Goal: Transaction & Acquisition: Purchase product/service

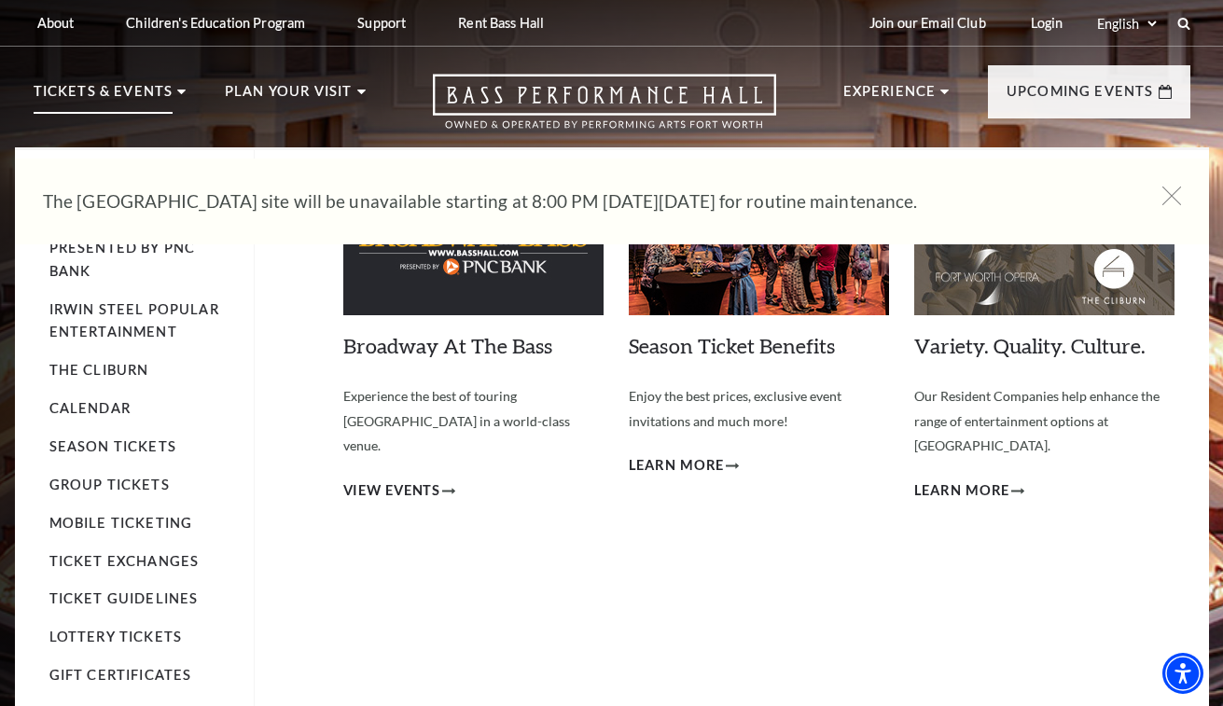
click at [139, 87] on p "Tickets & Events" at bounding box center [104, 97] width 140 height 34
click at [403, 479] on span "View Events" at bounding box center [392, 490] width 98 height 23
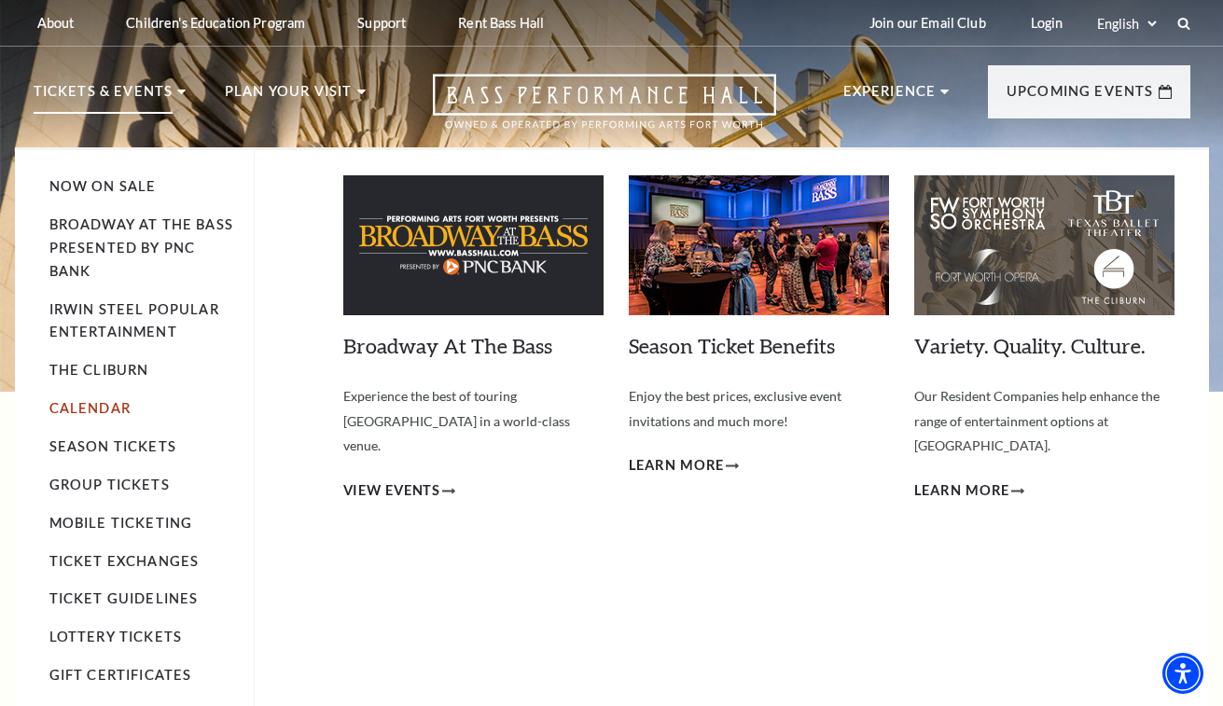
click at [91, 404] on link "Calendar" at bounding box center [89, 408] width 81 height 16
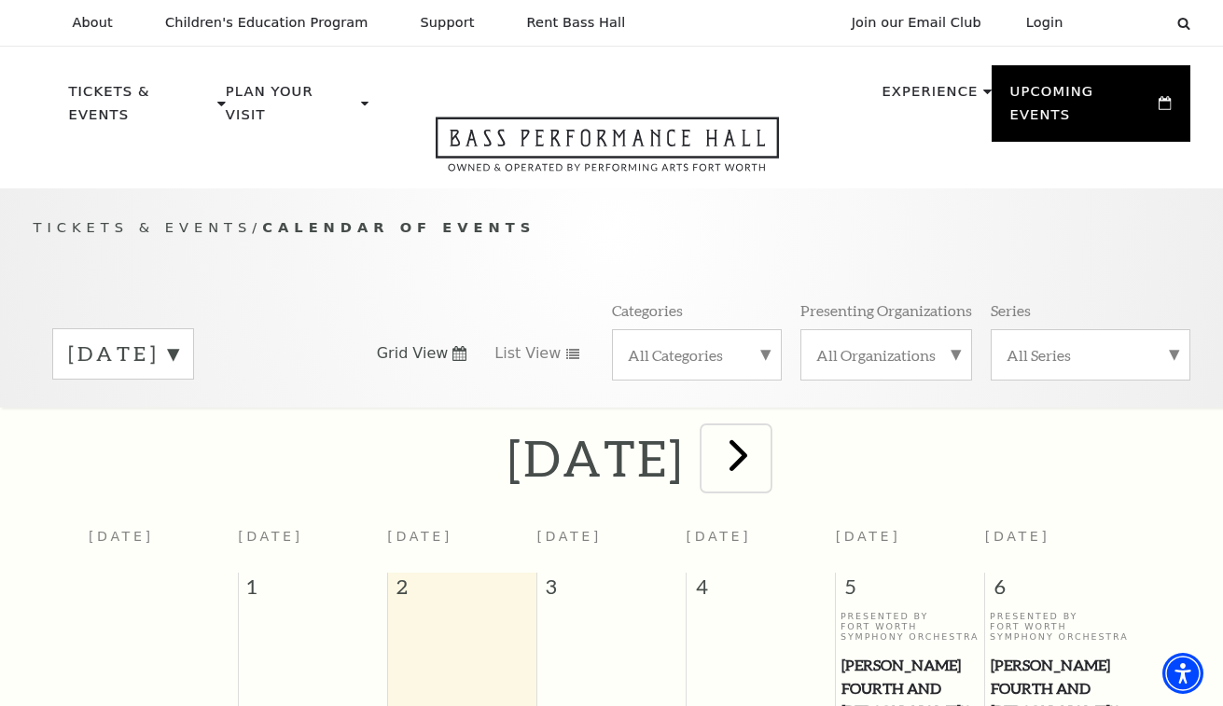
click at [765, 443] on span "next" at bounding box center [738, 454] width 53 height 53
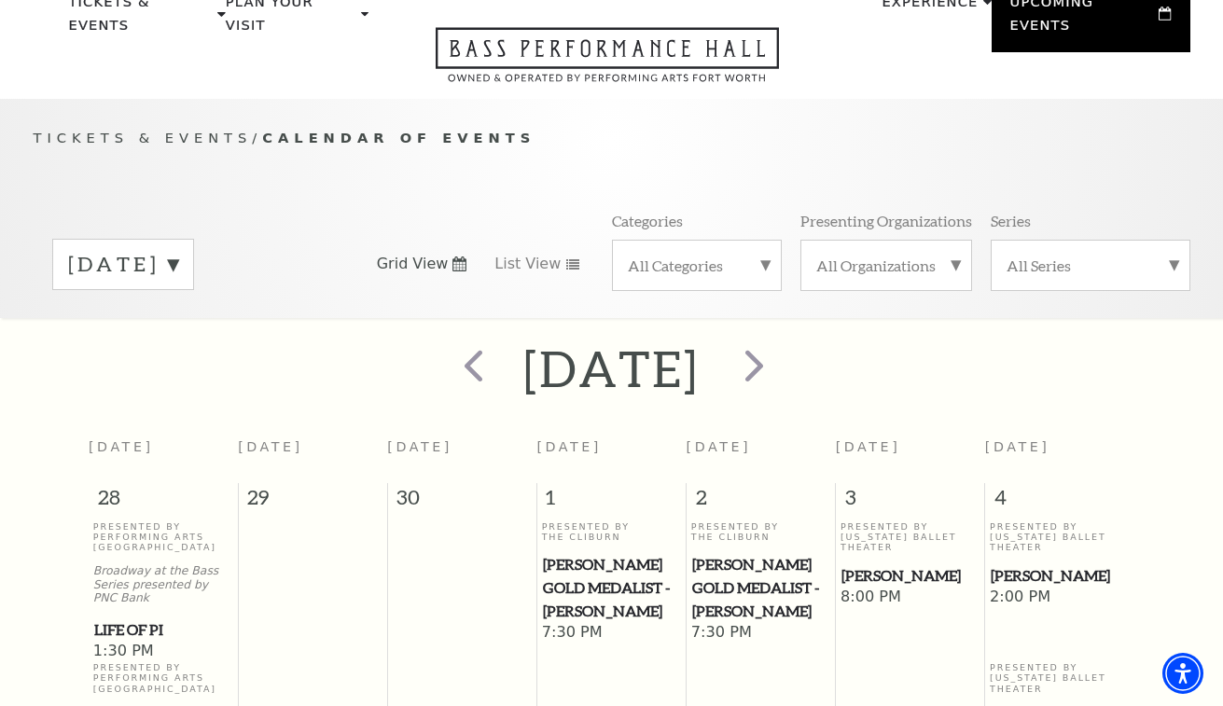
scroll to position [165, 0]
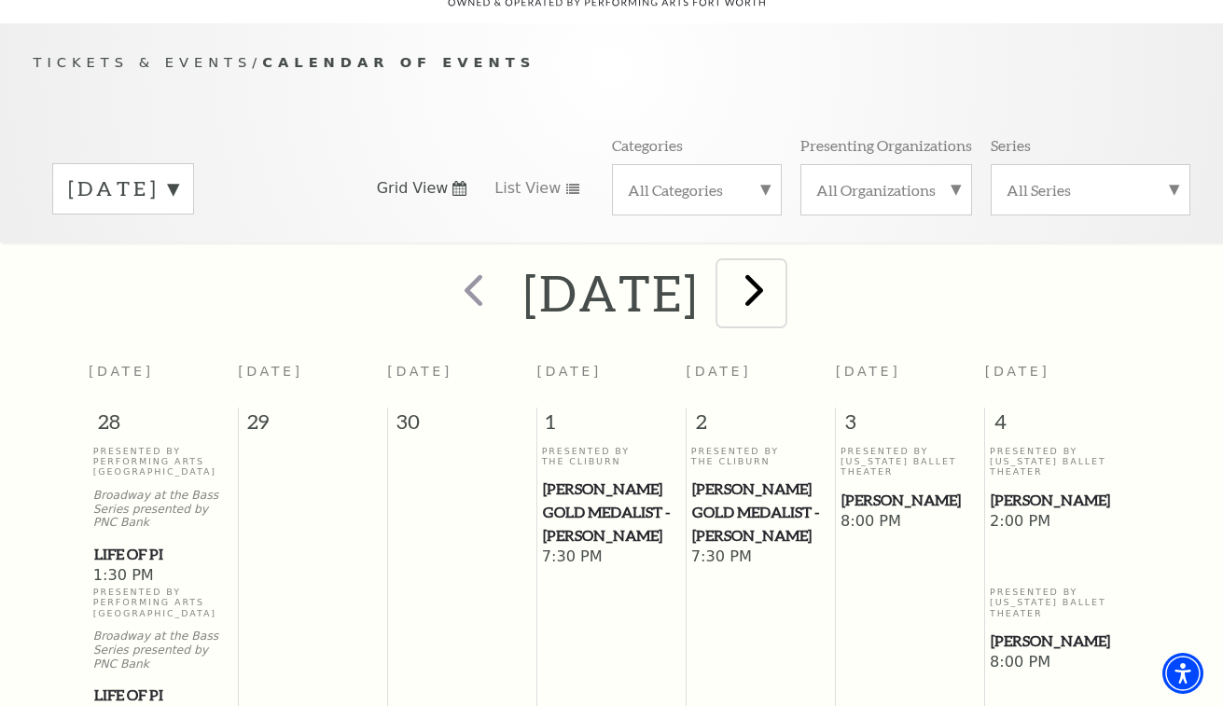
click at [781, 270] on span "next" at bounding box center [754, 289] width 53 height 53
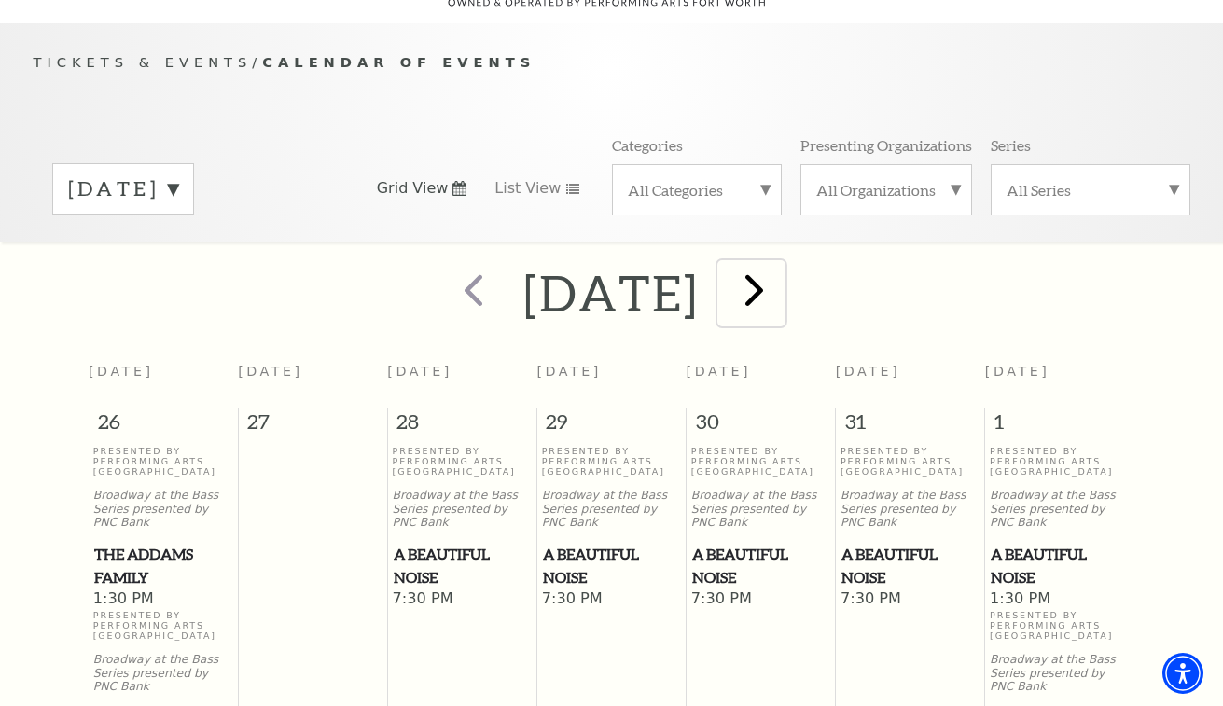
click at [781, 270] on span "next" at bounding box center [754, 289] width 53 height 53
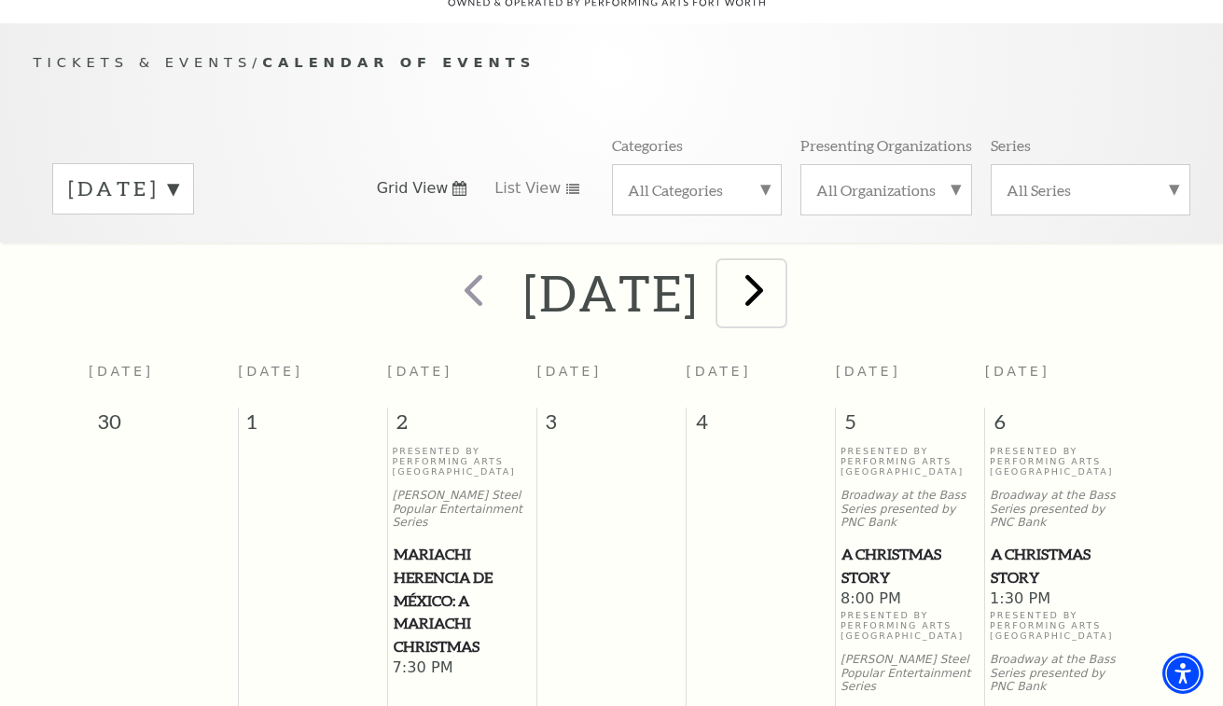
click at [781, 268] on span "next" at bounding box center [754, 289] width 53 height 53
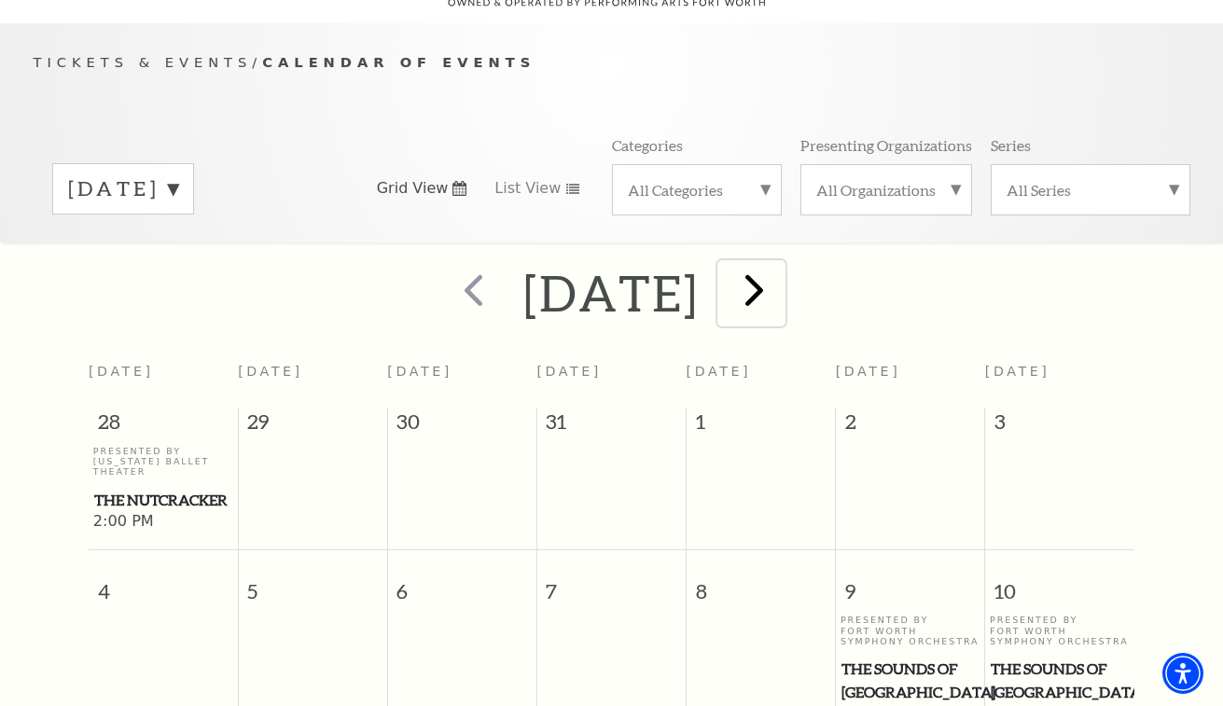
click at [781, 284] on span "next" at bounding box center [754, 289] width 53 height 53
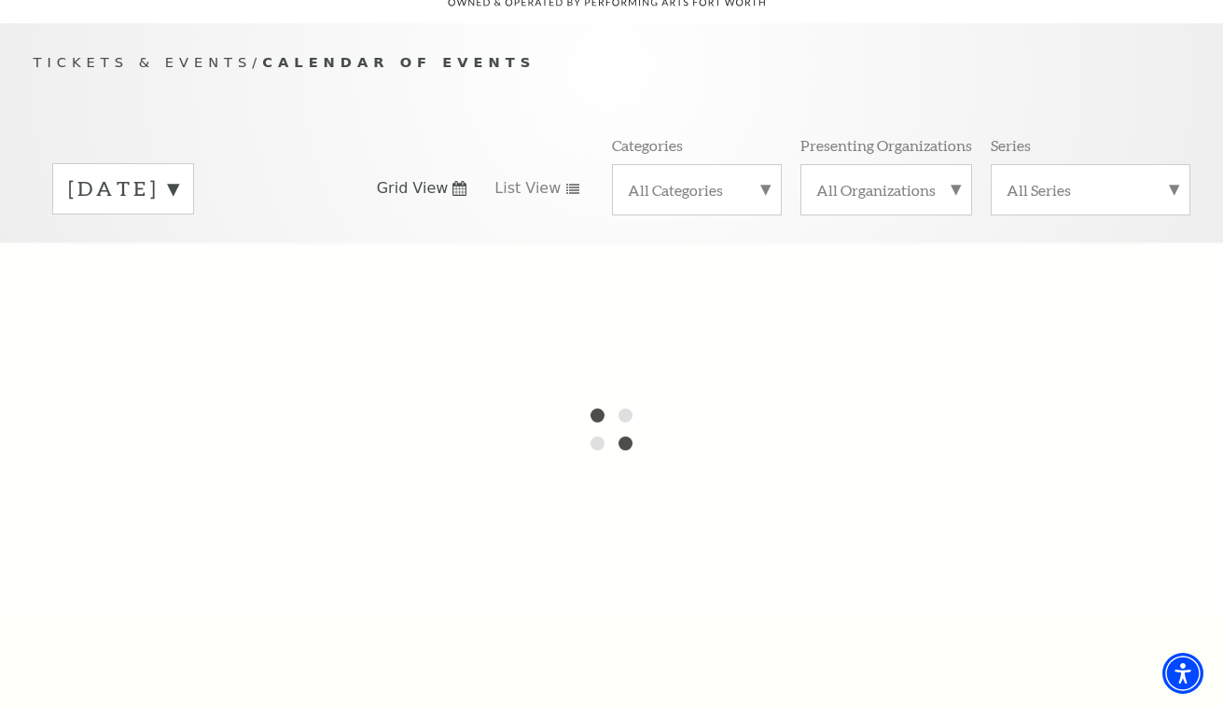
click at [178, 174] on label "January 2026" at bounding box center [123, 188] width 110 height 29
click at [296, 97] on div "Tickets & Events / Calendar of Events September 2025 October 2025 November 2025…" at bounding box center [612, 146] width 1194 height 190
click at [411, 135] on div "September 2025 October 2025 November 2025 December 2025 January 2026 February 2…" at bounding box center [612, 188] width 1157 height 106
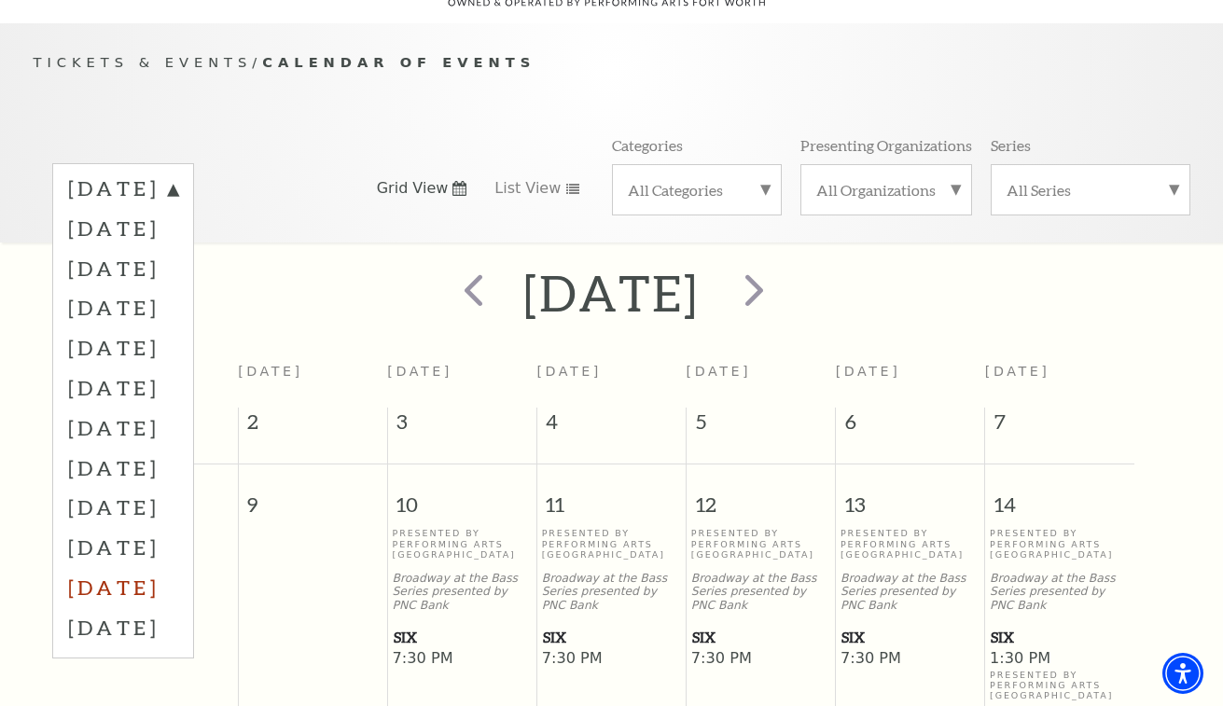
click at [133, 567] on label "July 2026" at bounding box center [123, 587] width 110 height 40
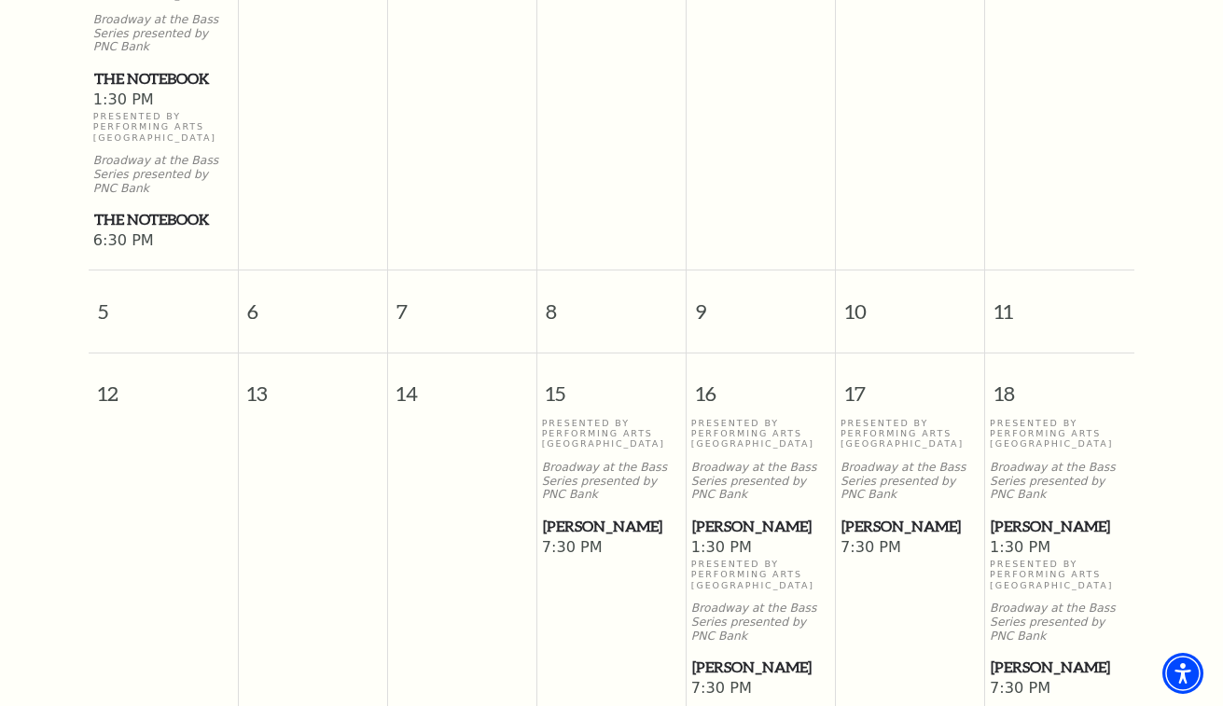
scroll to position [725, 0]
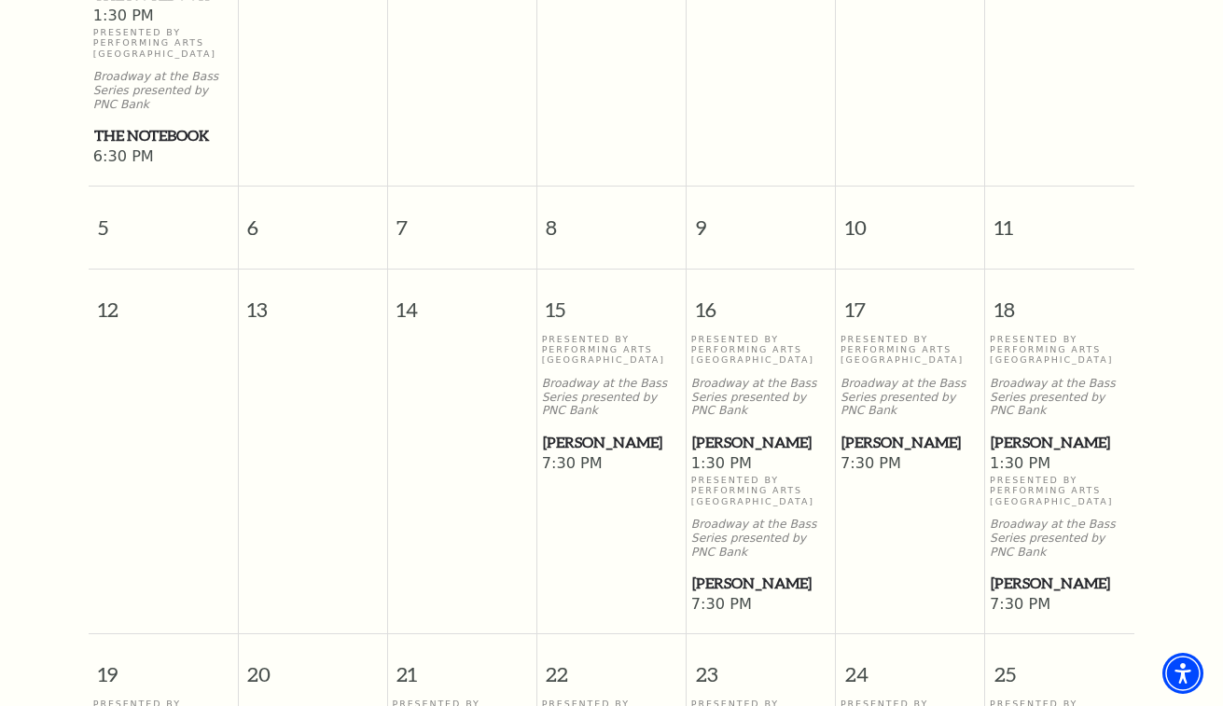
click at [589, 431] on span "[PERSON_NAME]" at bounding box center [612, 442] width 138 height 23
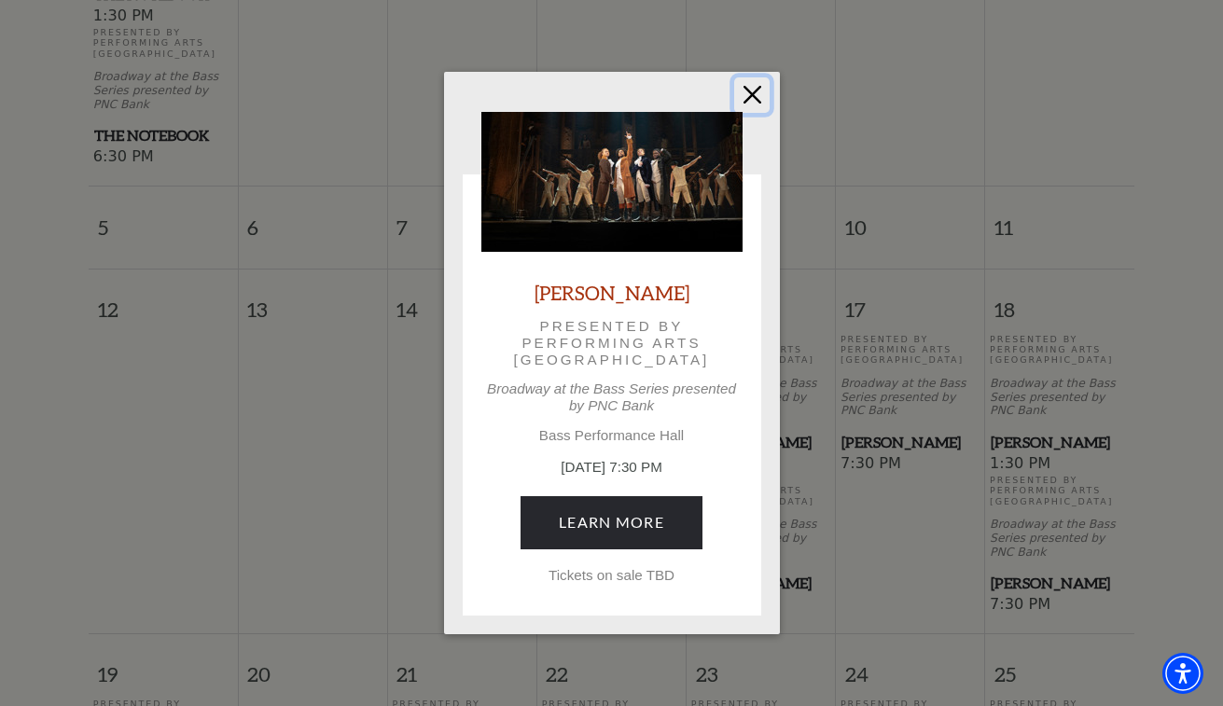
click at [759, 89] on button "Close" at bounding box center [751, 94] width 35 height 35
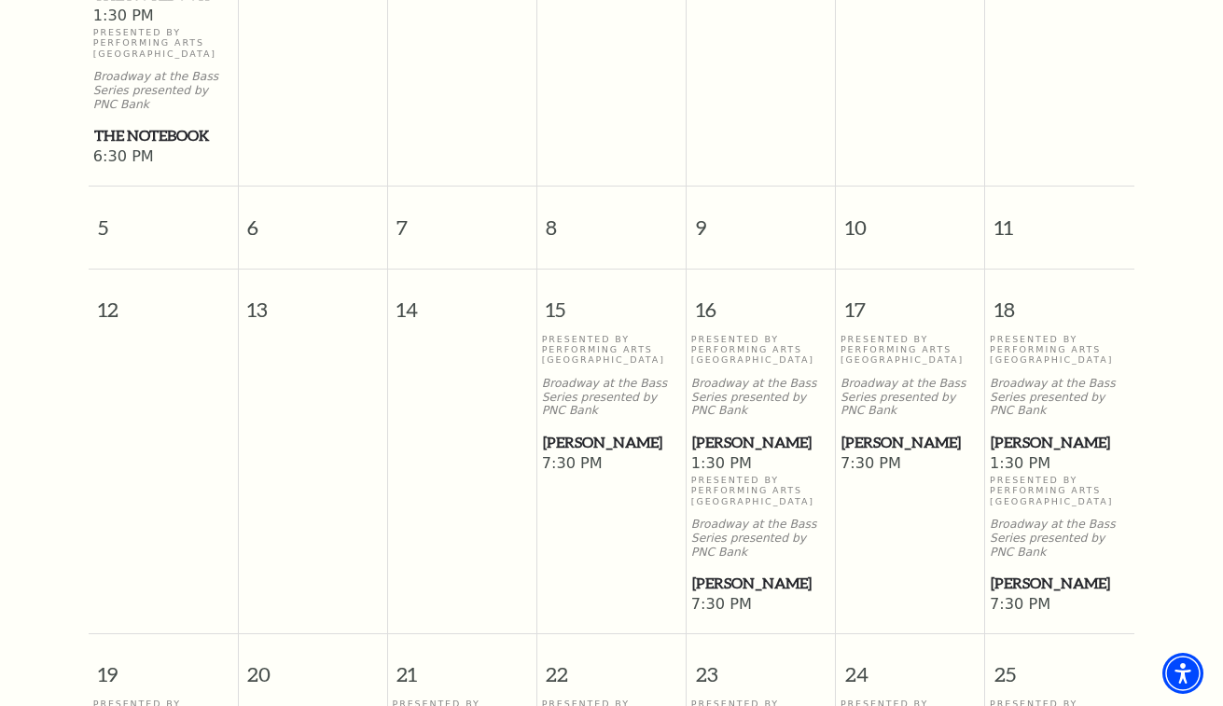
click at [739, 572] on span "[PERSON_NAME]" at bounding box center [761, 583] width 138 height 23
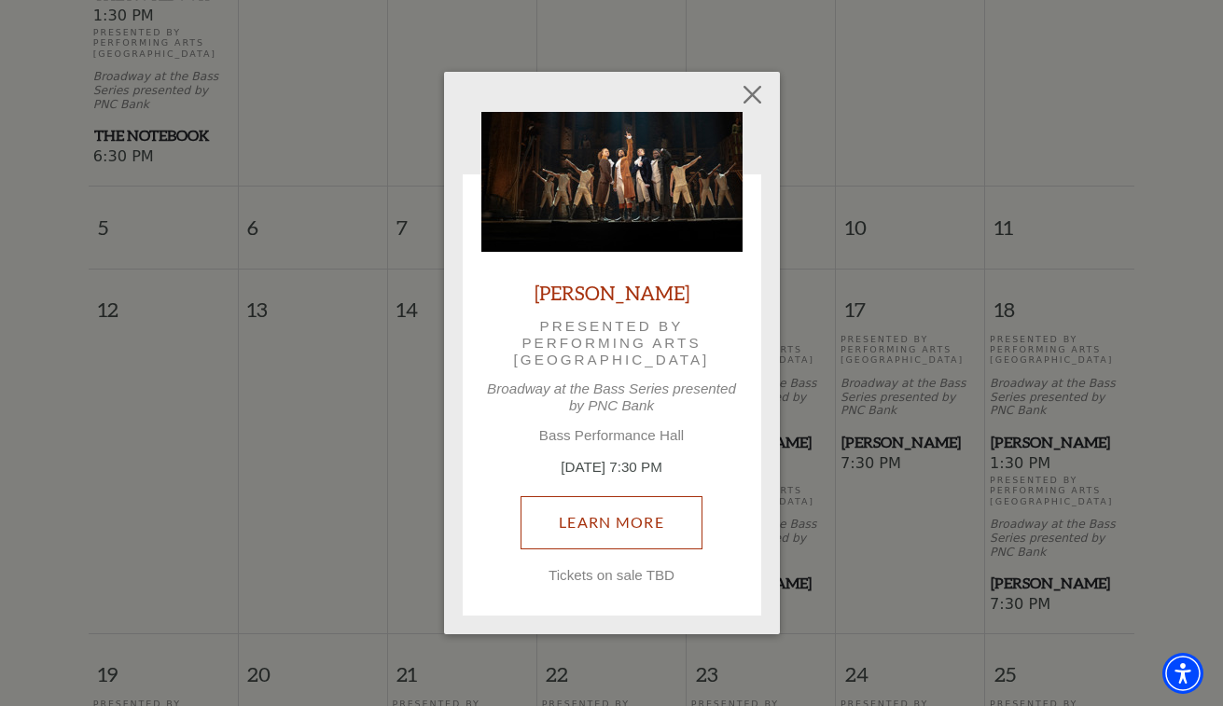
click at [620, 528] on link "Learn More" at bounding box center [611, 522] width 182 height 52
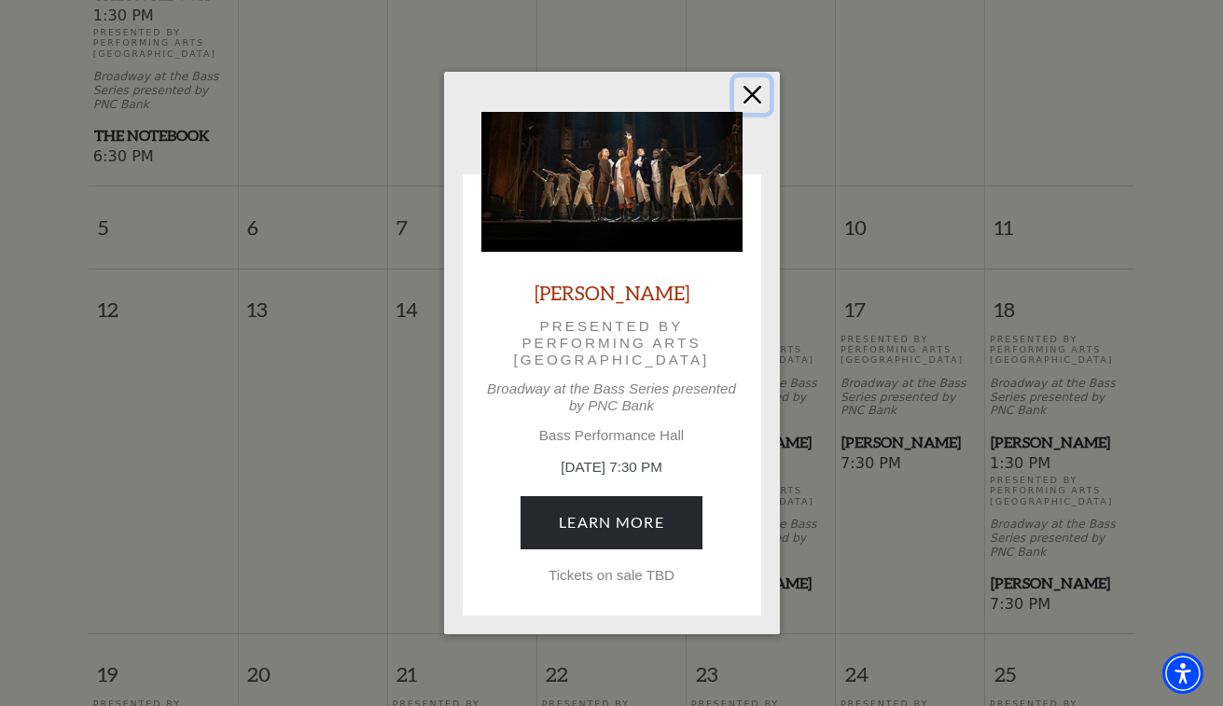
click at [758, 95] on button "Close" at bounding box center [751, 94] width 35 height 35
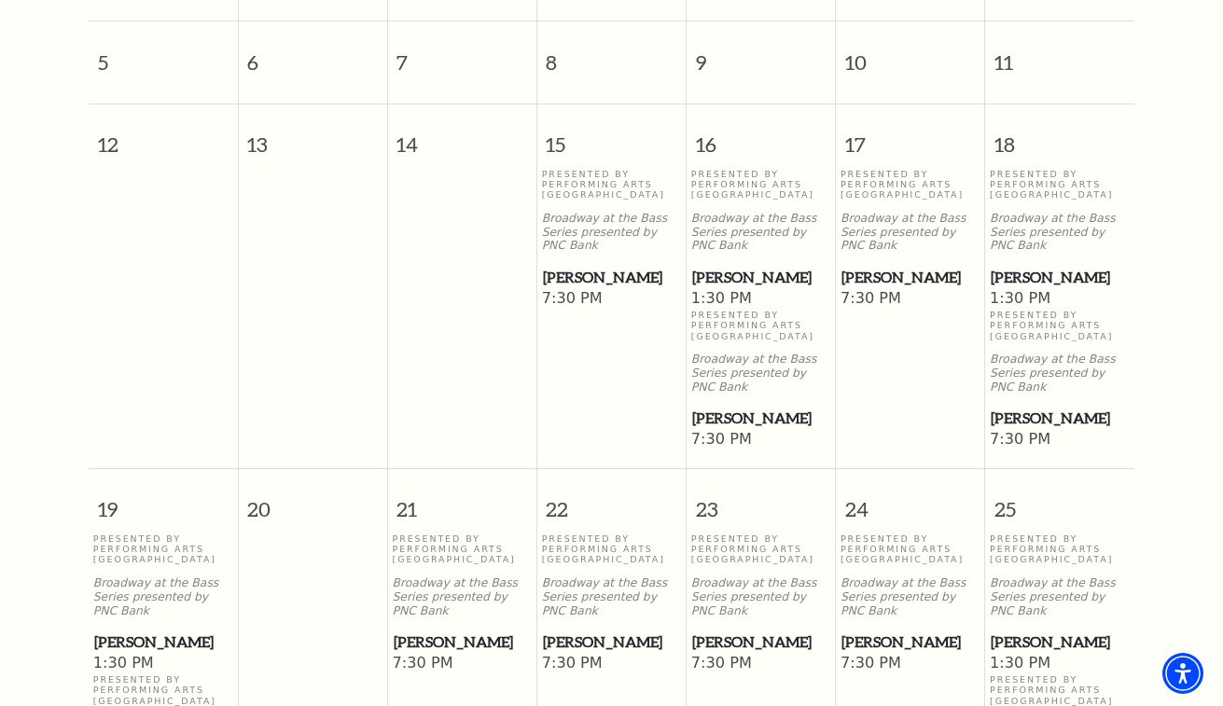
scroll to position [911, 0]
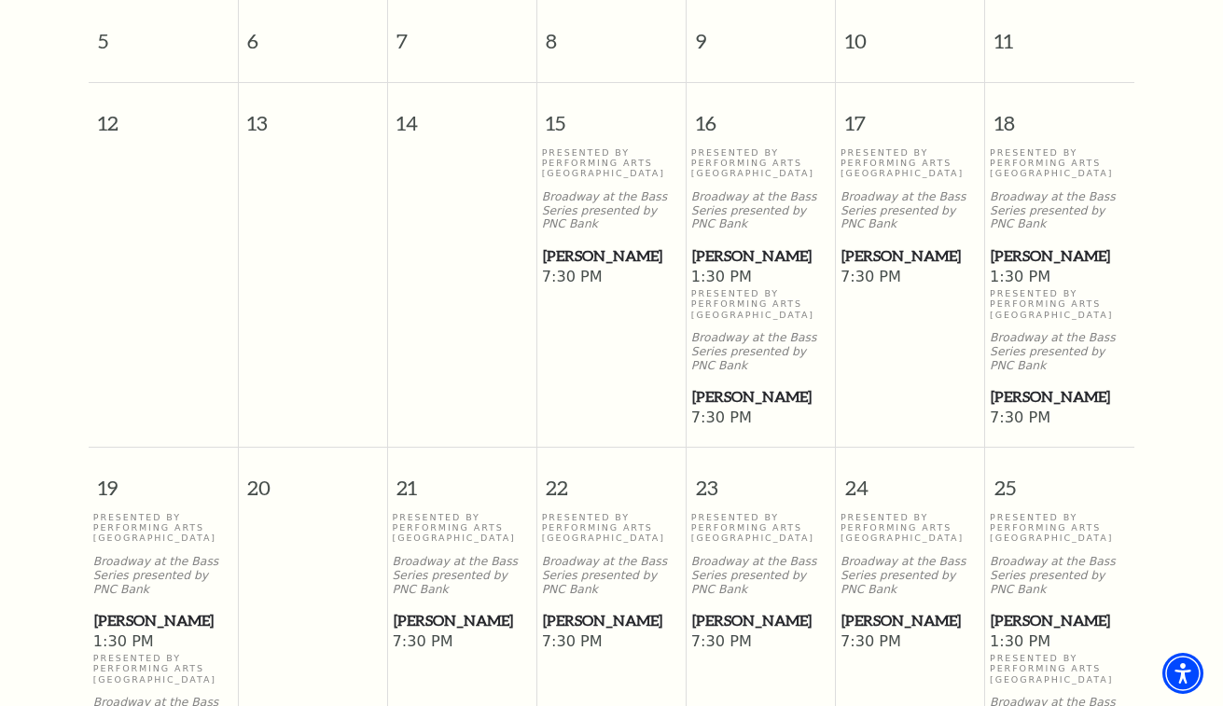
click at [160, 609] on span "[PERSON_NAME]" at bounding box center [163, 620] width 138 height 23
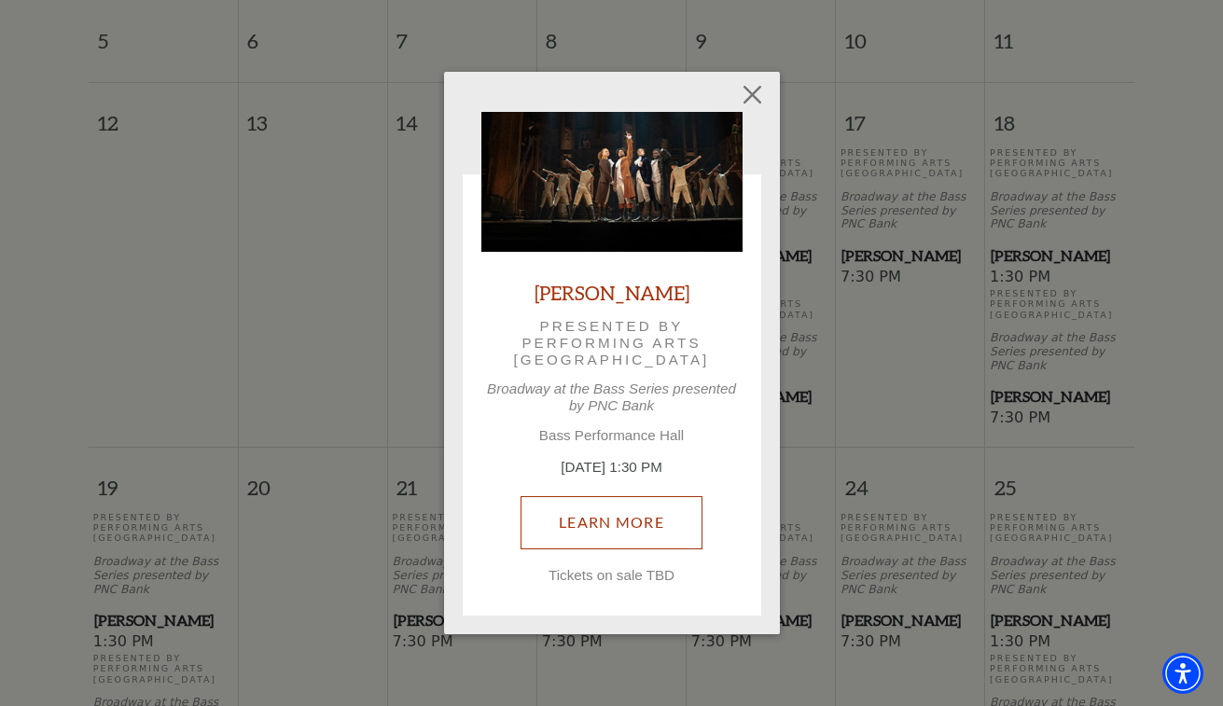
click at [611, 528] on link "Learn More" at bounding box center [611, 522] width 182 height 52
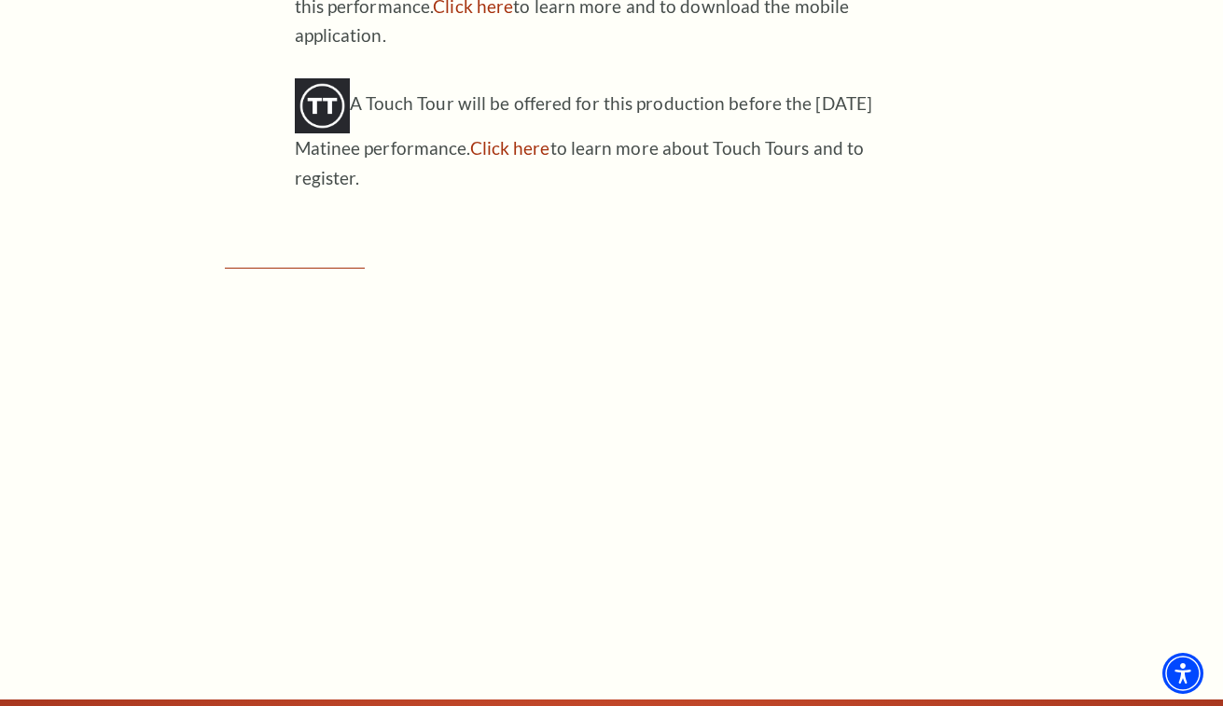
scroll to position [2518, 0]
